Goal: Task Accomplishment & Management: Manage account settings

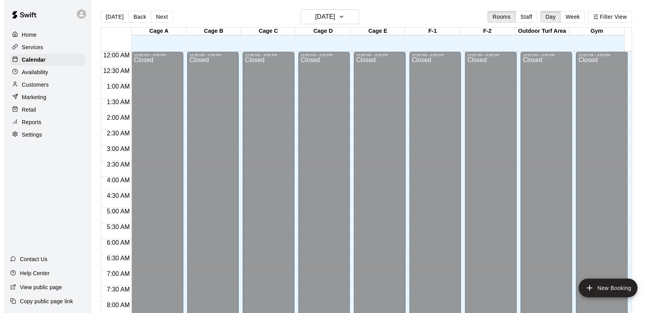
scroll to position [455, 0]
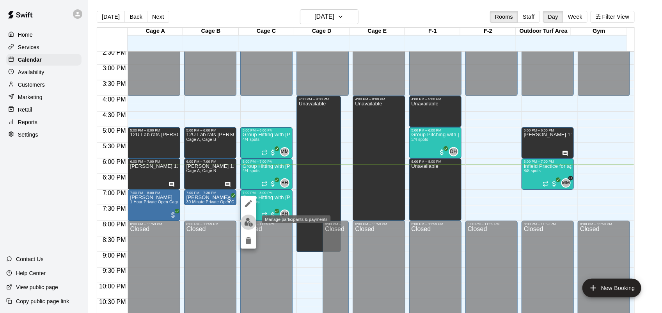
click at [249, 221] on img "edit" at bounding box center [248, 222] width 9 height 9
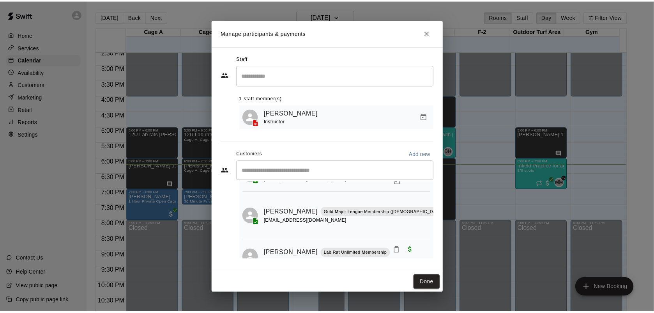
scroll to position [109, 0]
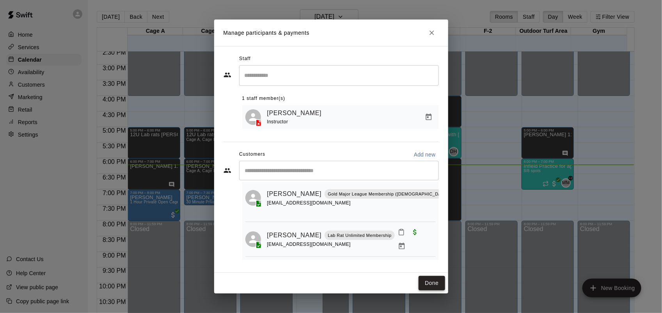
click at [429, 283] on button "Done" at bounding box center [431, 283] width 26 height 14
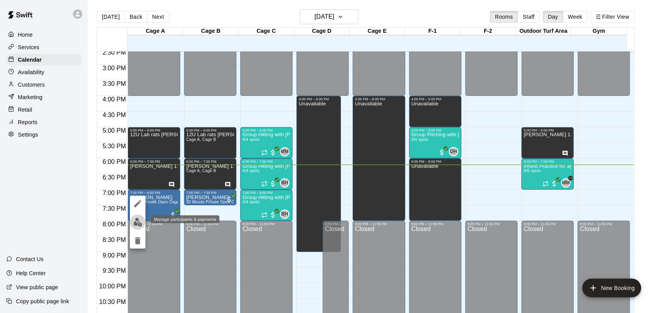
click at [139, 220] on img "edit" at bounding box center [137, 222] width 9 height 9
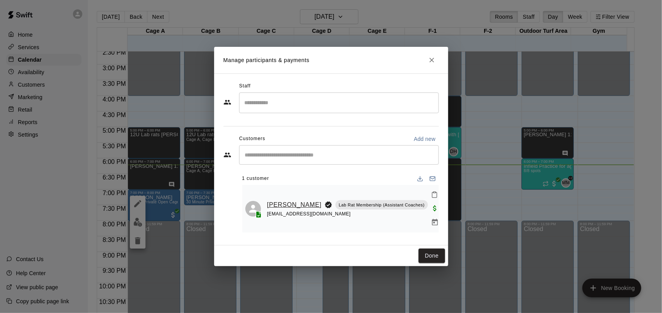
click at [279, 207] on link "[PERSON_NAME]" at bounding box center [294, 205] width 55 height 10
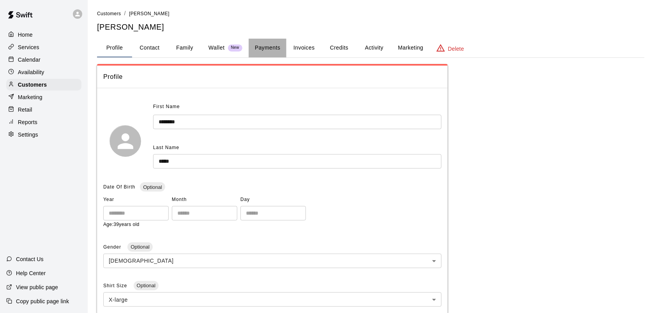
click at [275, 54] on button "Payments" at bounding box center [268, 48] width 38 height 19
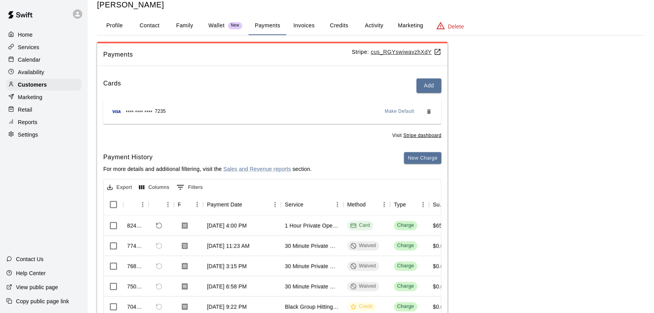
click at [182, 28] on button "Family" at bounding box center [184, 25] width 35 height 19
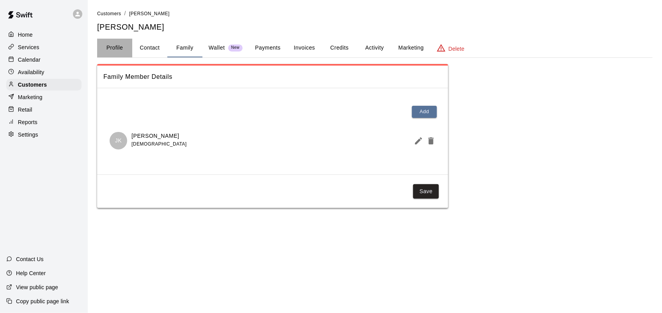
click at [120, 43] on button "Profile" at bounding box center [114, 48] width 35 height 19
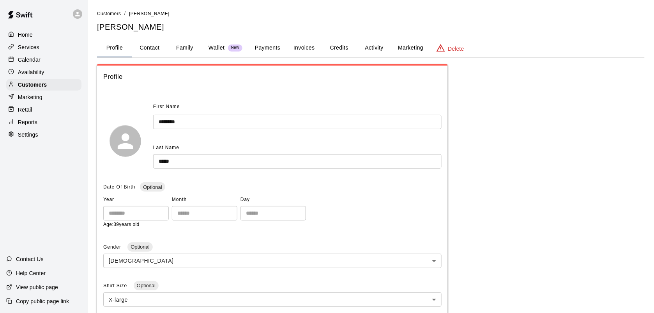
click at [36, 58] on p "Calendar" at bounding box center [29, 60] width 23 height 8
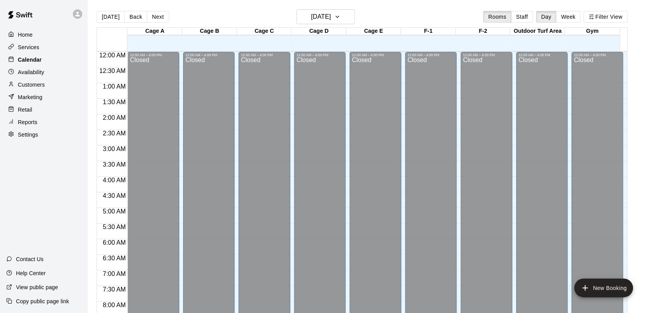
scroll to position [455, 0]
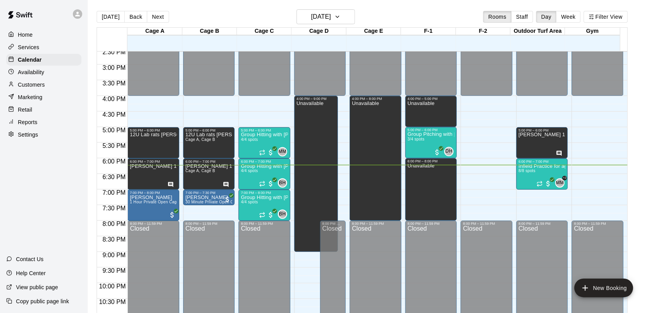
click at [34, 84] on p "Customers" at bounding box center [31, 85] width 27 height 8
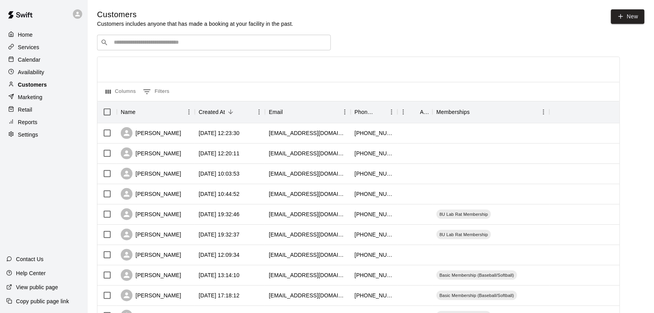
click at [40, 87] on p "Customers" at bounding box center [32, 85] width 29 height 8
click at [29, 61] on p "Calendar" at bounding box center [29, 60] width 23 height 8
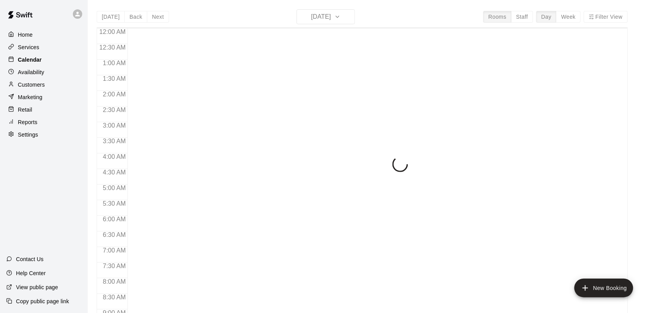
scroll to position [455, 0]
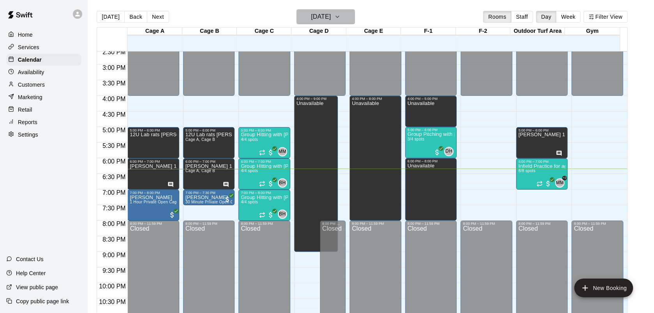
click at [355, 16] on button "[DATE]" at bounding box center [326, 16] width 58 height 15
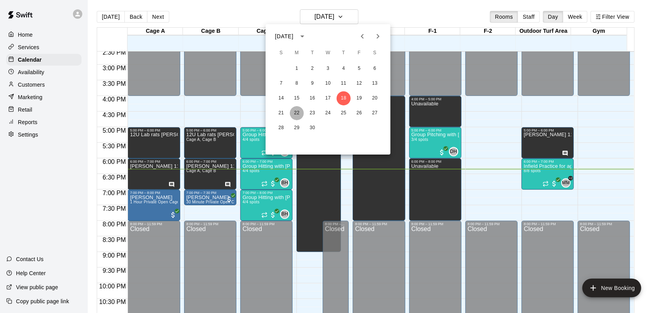
click at [295, 112] on button "22" at bounding box center [297, 113] width 14 height 14
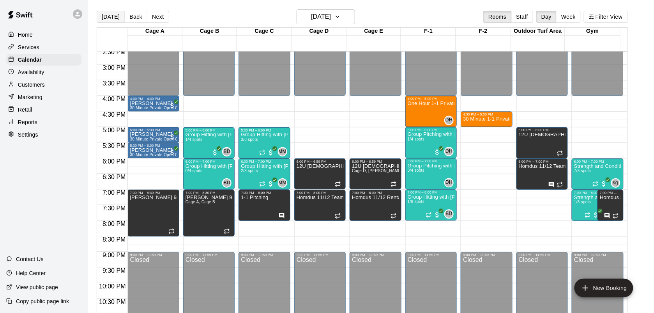
click at [106, 19] on button "[DATE]" at bounding box center [111, 17] width 28 height 12
